Goal: Task Accomplishment & Management: Manage account settings

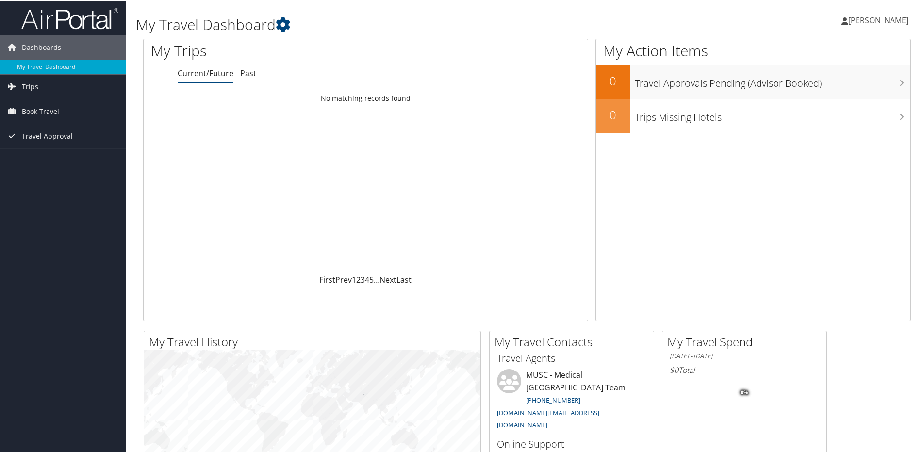
click at [852, 23] on span "[PERSON_NAME]" at bounding box center [879, 19] width 60 height 11
click at [821, 160] on link "Sign Out" at bounding box center [853, 158] width 108 height 17
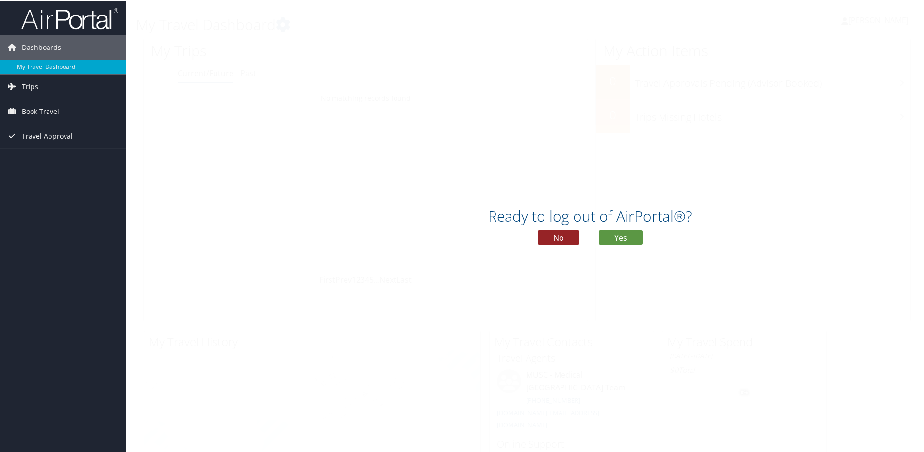
click at [564, 237] on button "No" at bounding box center [559, 237] width 42 height 15
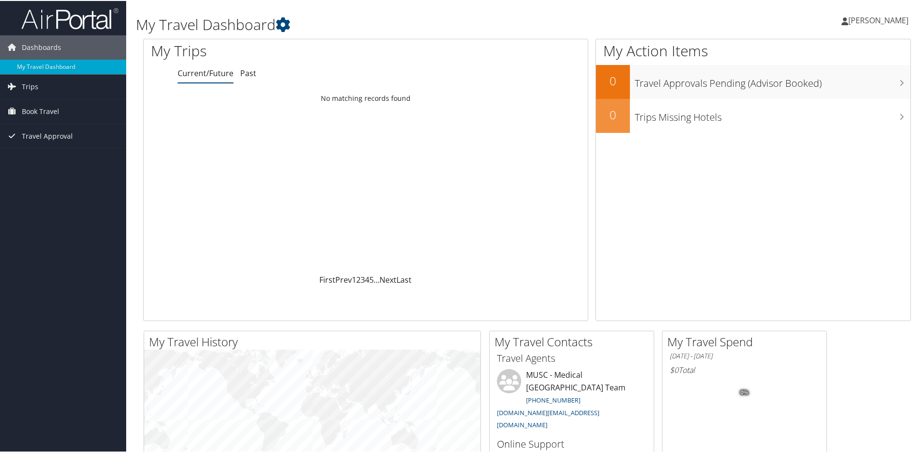
click at [849, 23] on span "[PERSON_NAME]" at bounding box center [879, 19] width 60 height 11
click at [815, 158] on link "Sign Out" at bounding box center [853, 158] width 108 height 17
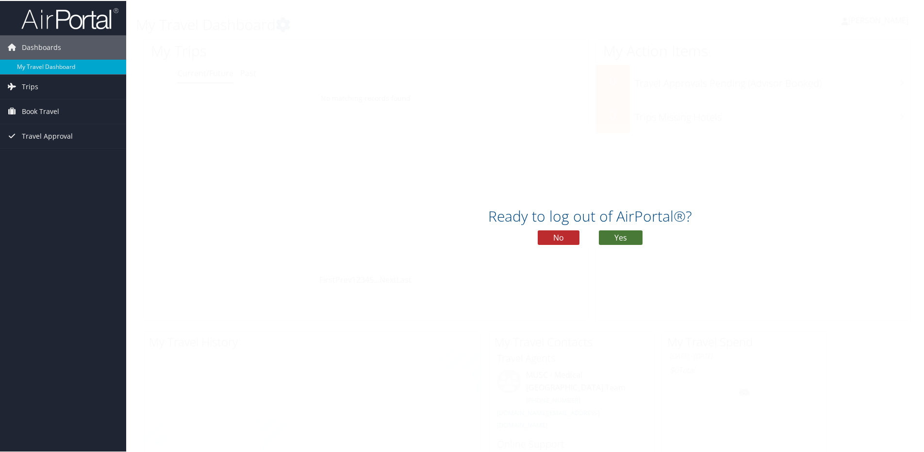
click at [631, 235] on button "Yes" at bounding box center [621, 237] width 44 height 15
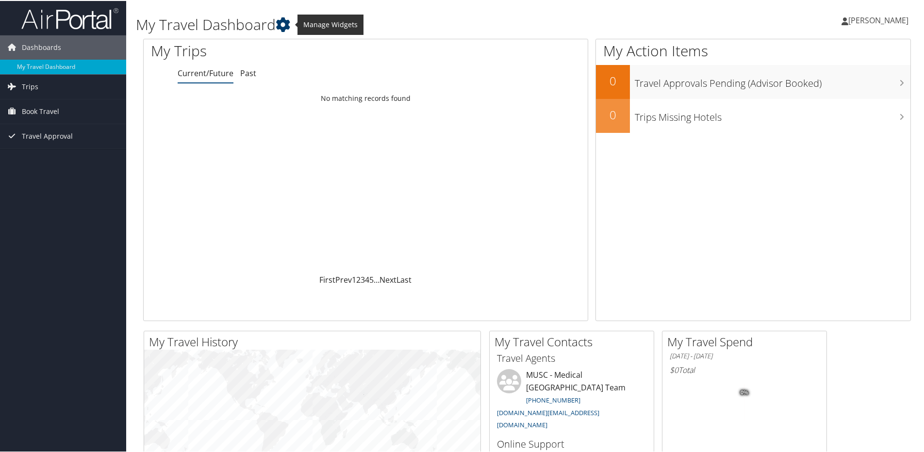
click at [286, 26] on icon at bounding box center [283, 24] width 15 height 15
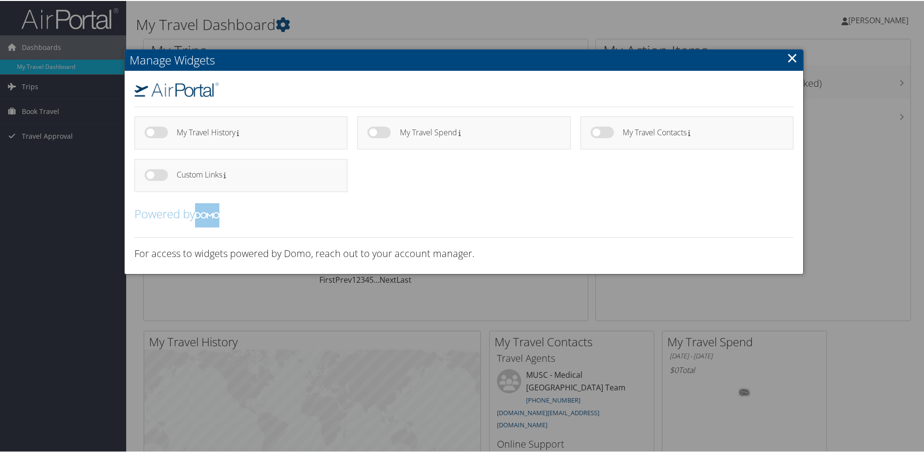
click at [792, 62] on link "×" at bounding box center [792, 56] width 11 height 19
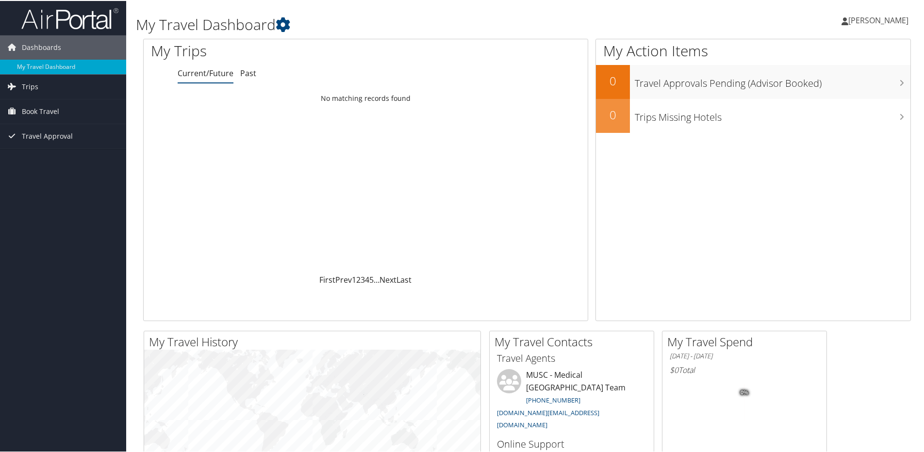
click at [894, 23] on span "[PERSON_NAME]" at bounding box center [879, 19] width 60 height 11
click at [827, 160] on link "Sign Out" at bounding box center [853, 158] width 108 height 17
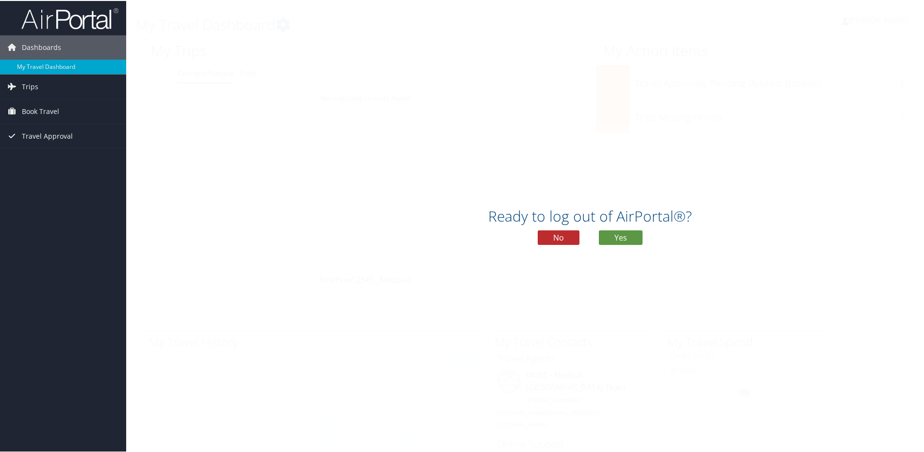
click at [612, 228] on div "Ready to log out of AirPortal®? No Yes" at bounding box center [590, 228] width 928 height 50
click at [615, 236] on button "Yes" at bounding box center [621, 237] width 44 height 15
